Goal: Task Accomplishment & Management: Use online tool/utility

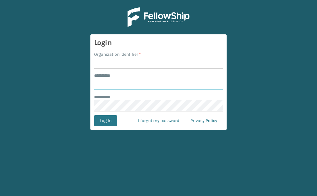
type input "*******"
click at [150, 61] on input "Organization Identifier *" at bounding box center [158, 63] width 129 height 11
type input "[PERSON_NAME]"
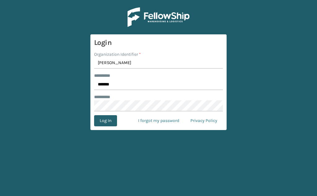
click at [106, 125] on button "Log In" at bounding box center [105, 120] width 23 height 11
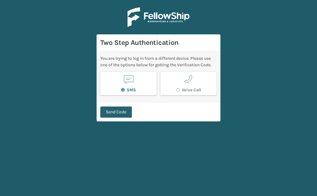
click at [112, 114] on button "Send Code" at bounding box center [116, 112] width 32 height 11
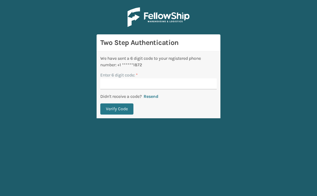
click at [114, 82] on input "Enter 6 digit code: *" at bounding box center [158, 83] width 116 height 11
type input "262103"
click at [100, 103] on button "Verify Code" at bounding box center [116, 108] width 33 height 11
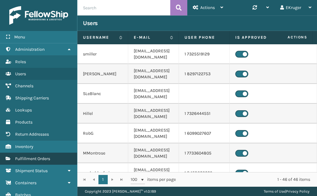
click at [42, 159] on span "Fulfillment Orders" at bounding box center [32, 158] width 35 height 5
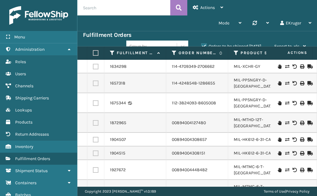
click at [106, 9] on input "text" at bounding box center [123, 7] width 93 height 15
click at [142, 11] on input "text" at bounding box center [123, 7] width 93 height 15
type input "47152"
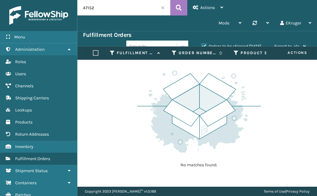
click at [205, 45] on label "Orders to be shipped [DATE]" at bounding box center [231, 46] width 60 height 5
click at [202, 45] on input "Orders to be shipped [DATE]" at bounding box center [201, 45] width 0 height 4
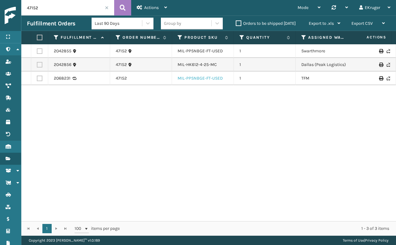
click at [187, 79] on link "MIL-PPSNBGE-FT-USED" at bounding box center [200, 78] width 45 height 5
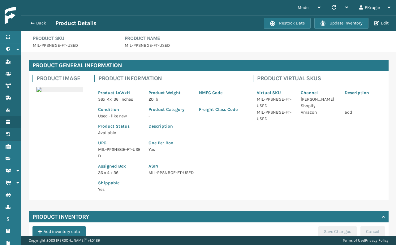
click at [170, 47] on p "MIL-PPSNBGE-FT-USED" at bounding box center [257, 45] width 264 height 7
